Goal: Task Accomplishment & Management: Use online tool/utility

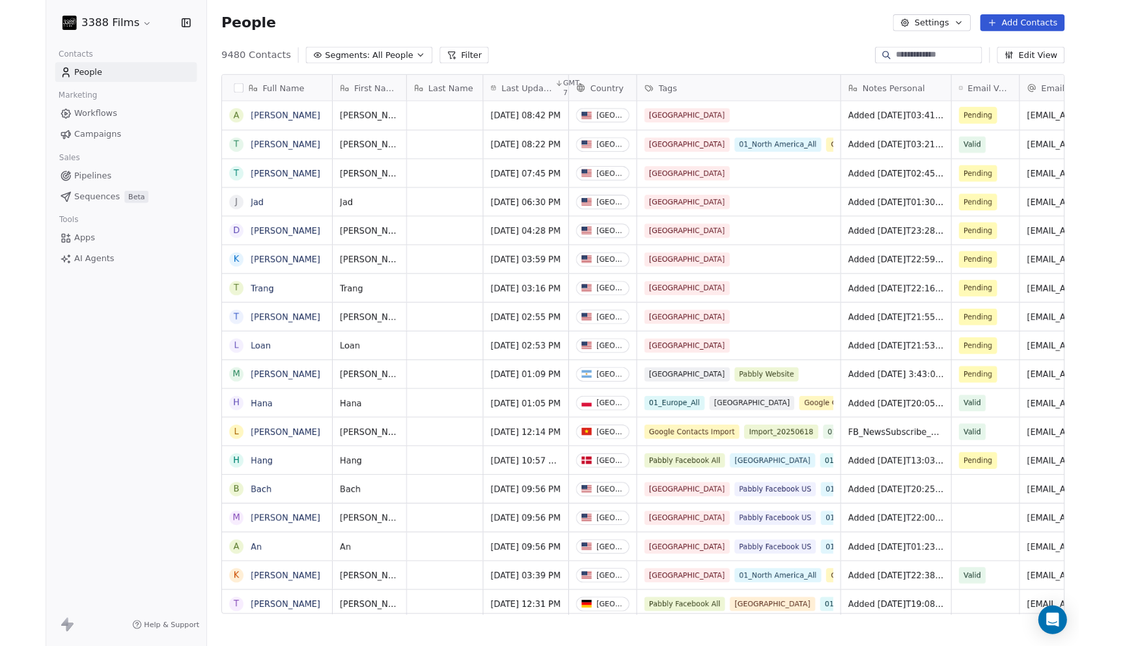
scroll to position [1, 1]
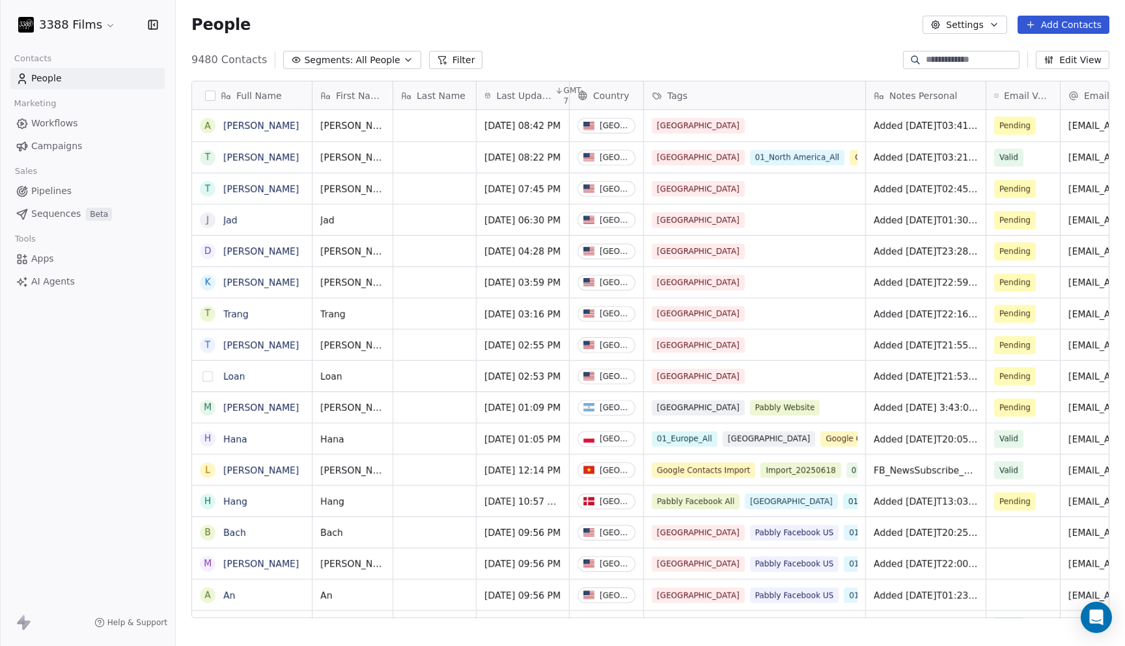
click at [206, 374] on button "grid" at bounding box center [208, 376] width 10 height 10
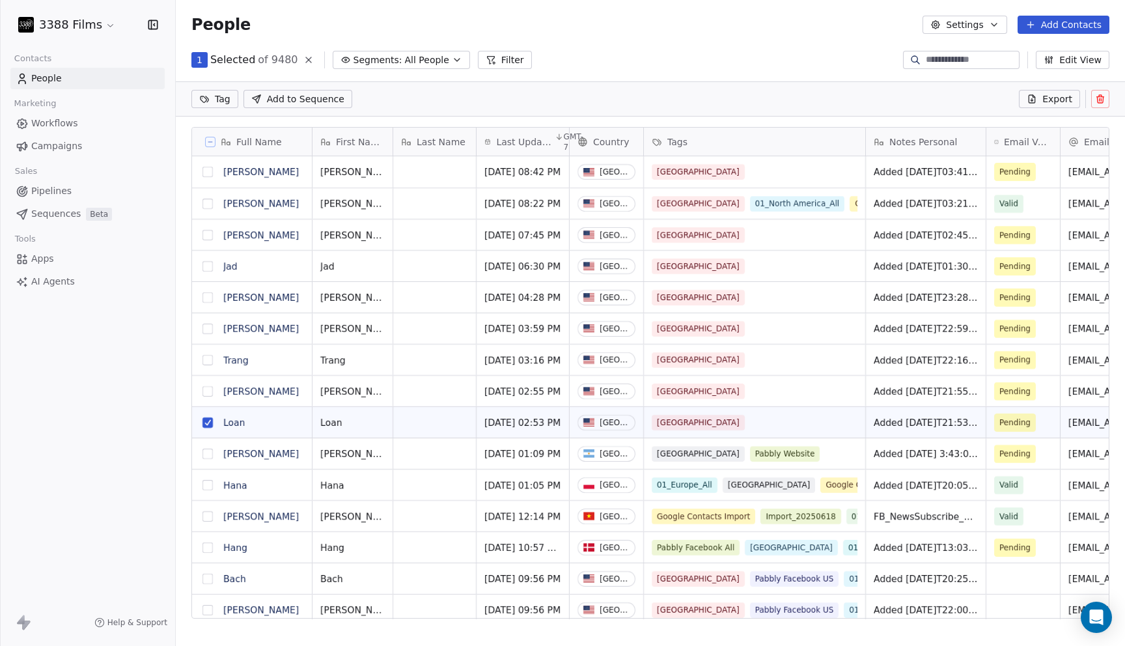
scroll to position [523, 949]
click at [208, 391] on button "grid" at bounding box center [208, 391] width 10 height 10
click at [208, 359] on button "grid" at bounding box center [208, 360] width 10 height 10
click at [208, 328] on button "grid" at bounding box center [208, 329] width 10 height 10
click at [208, 298] on button "grid" at bounding box center [208, 297] width 10 height 10
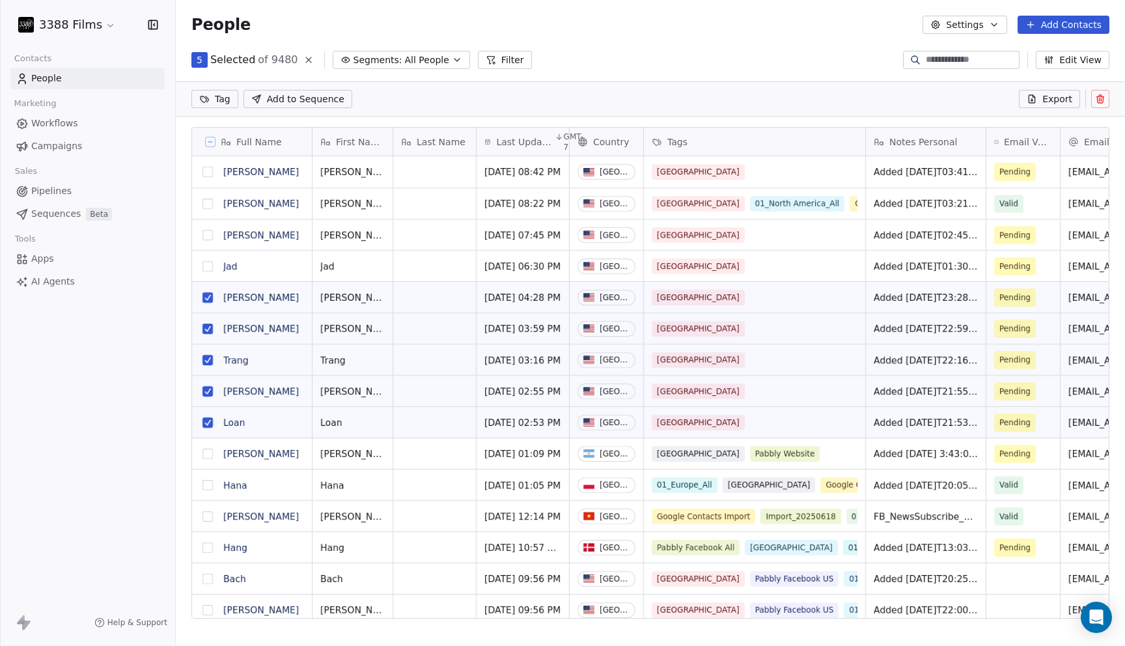
click at [208, 264] on button "grid" at bounding box center [208, 266] width 10 height 10
click at [208, 234] on button "grid" at bounding box center [208, 235] width 10 height 10
click at [208, 175] on button "grid" at bounding box center [208, 172] width 10 height 10
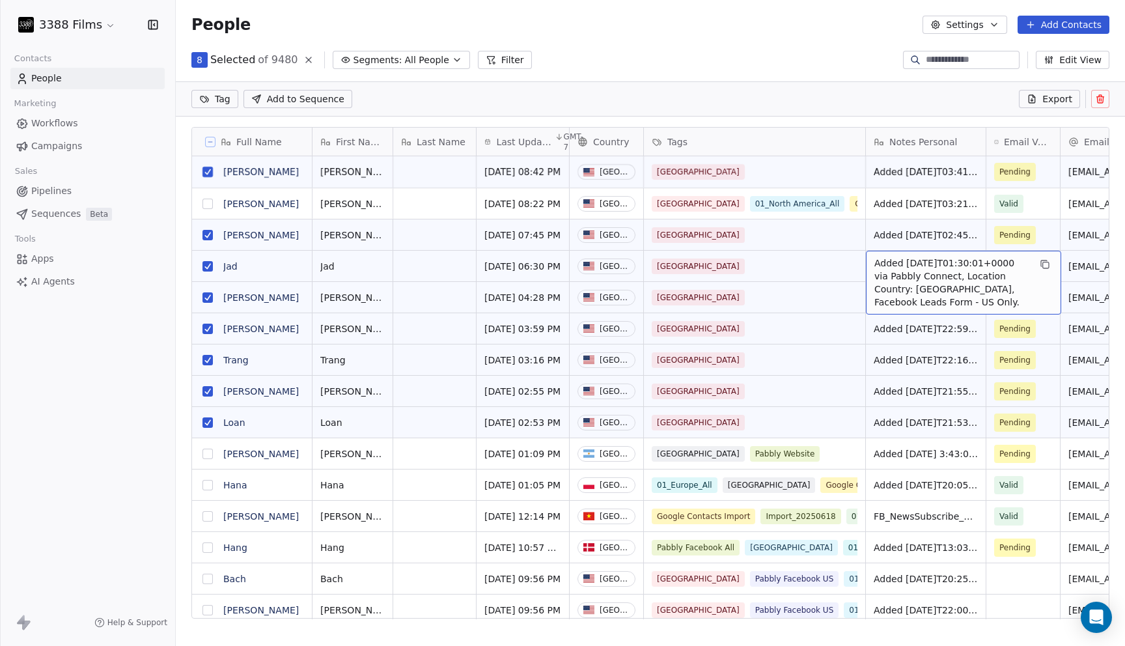
click at [216, 105] on html "3388 Films Contacts People Marketing Workflows Campaigns Sales Pipelines Sequen…" at bounding box center [562, 323] width 1125 height 646
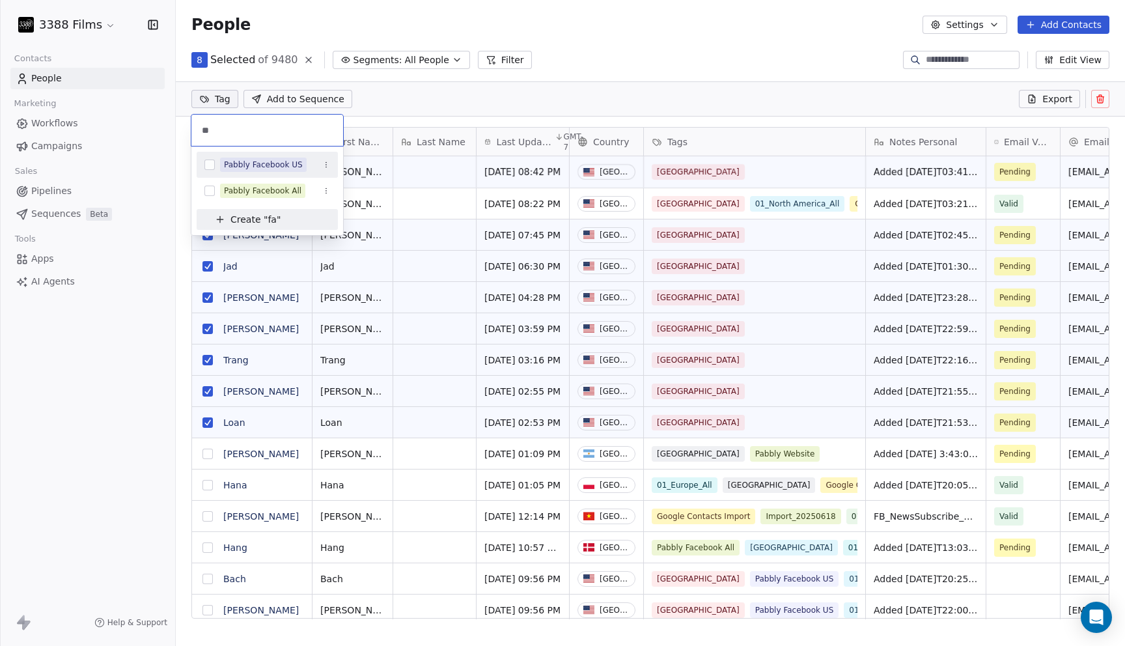
type input "**"
click at [252, 161] on div "Pabbly Facebook US" at bounding box center [263, 165] width 79 height 12
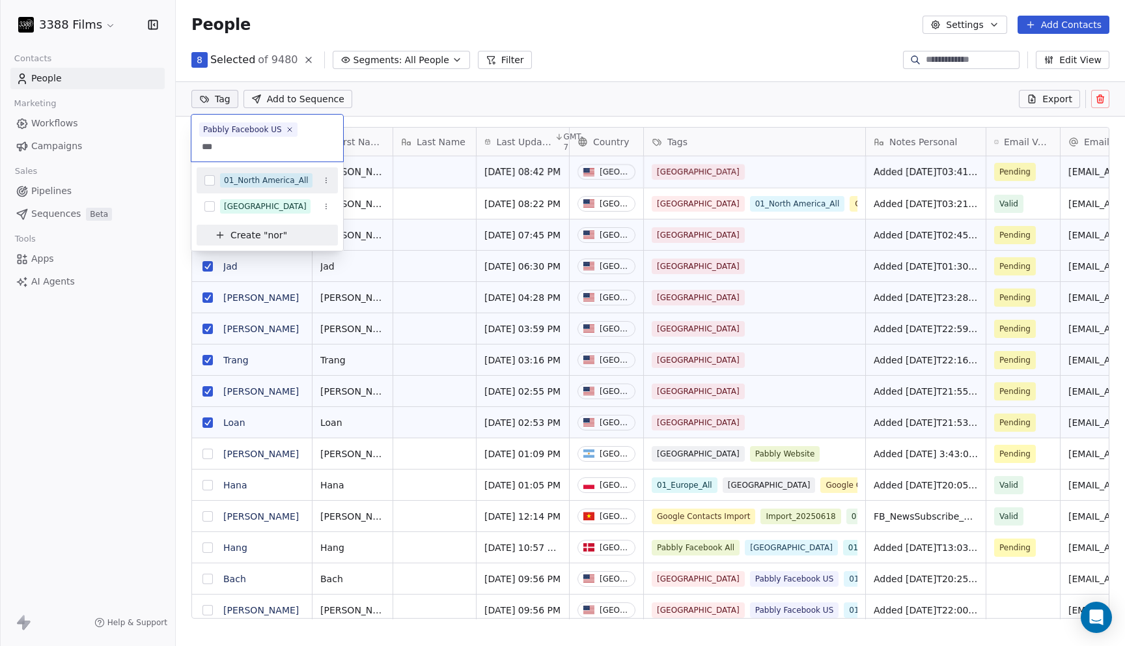
type input "***"
click at [258, 182] on div "01_North America_All" at bounding box center [266, 181] width 85 height 12
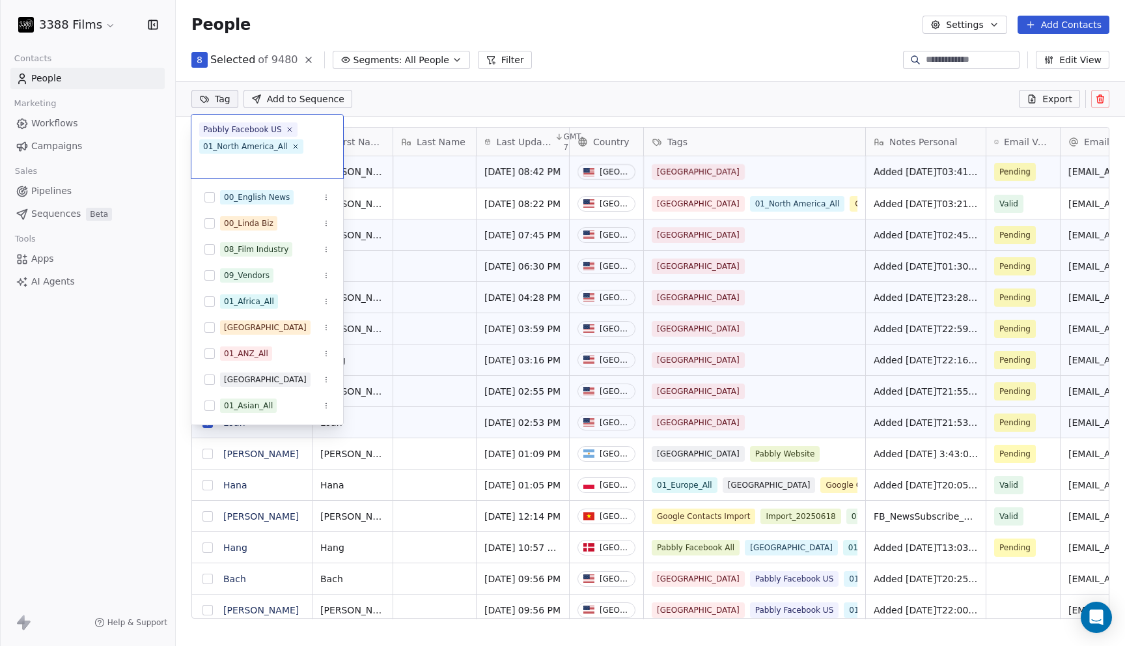
click at [647, 53] on html "3388 Films Contacts People Marketing Workflows Campaigns Sales Pipelines Sequen…" at bounding box center [562, 323] width 1125 height 646
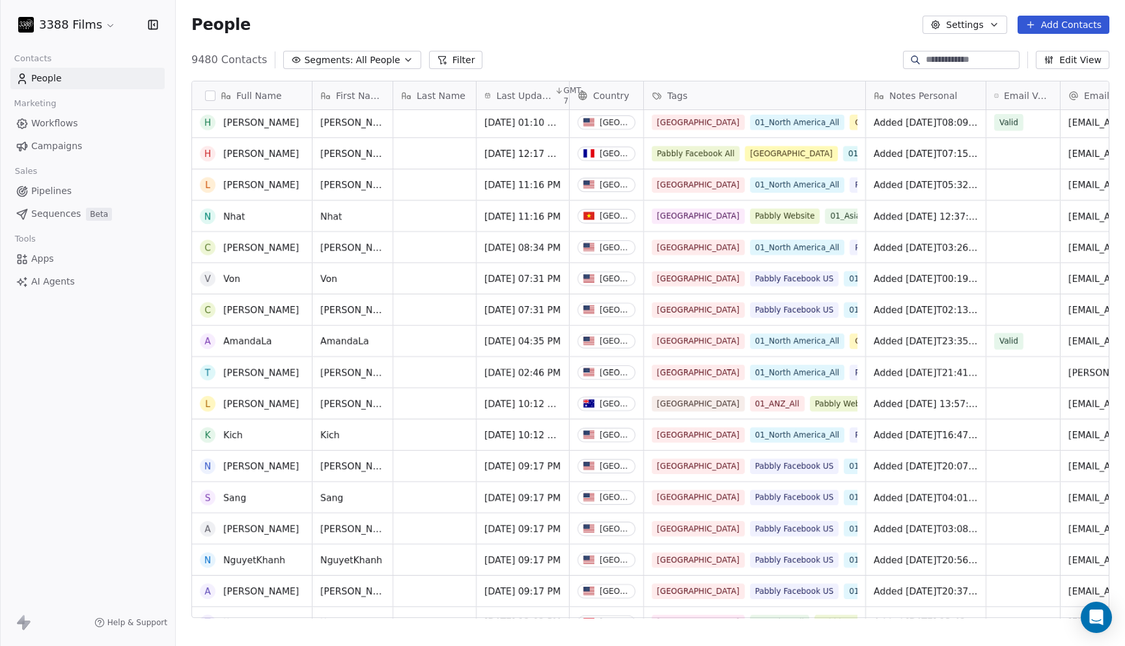
scroll to position [0, 0]
